Goal: Navigation & Orientation: Find specific page/section

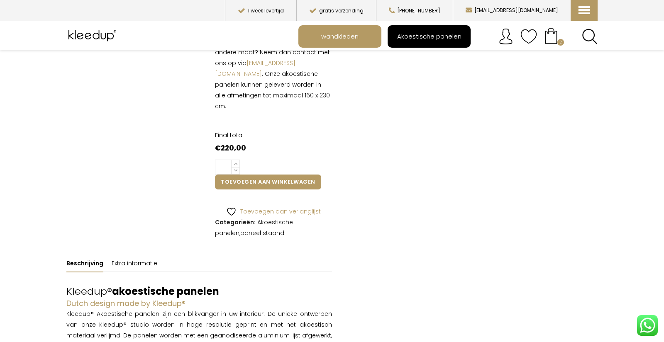
click at [424, 36] on span "Akoestische panelen" at bounding box center [428, 36] width 73 height 16
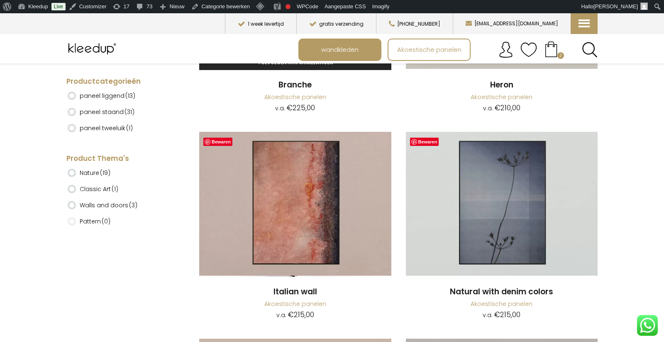
scroll to position [4180, 0]
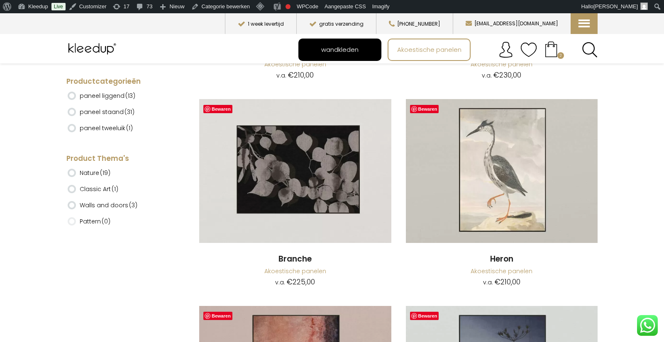
click at [347, 49] on span "wandkleden" at bounding box center [340, 49] width 46 height 16
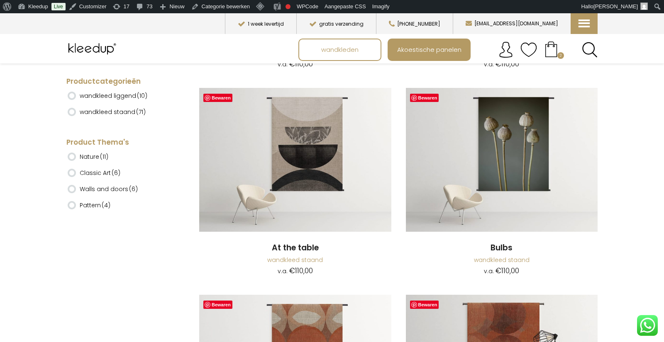
scroll to position [384, 0]
